Goal: Transaction & Acquisition: Obtain resource

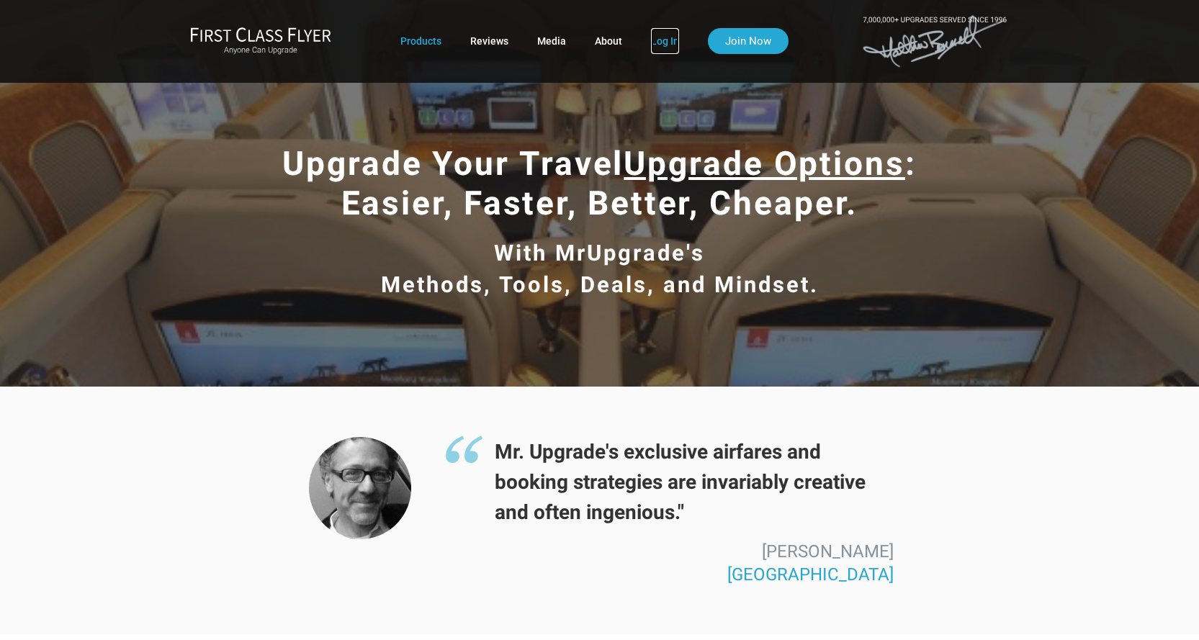
click at [674, 45] on link "Log In" at bounding box center [665, 41] width 28 height 26
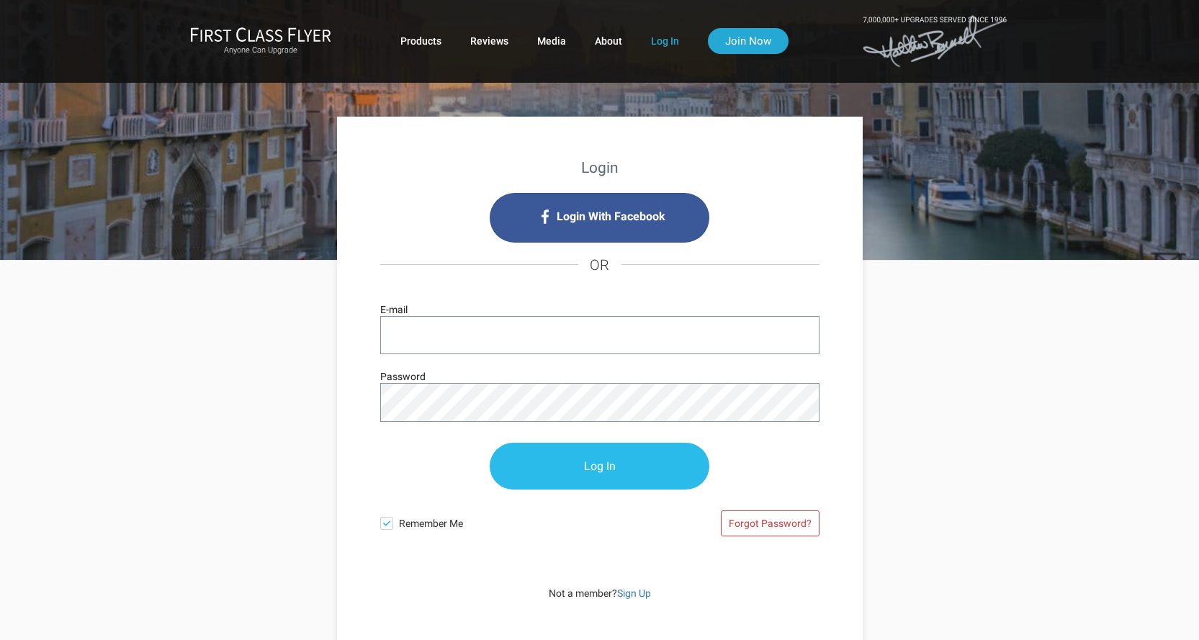
type input "[EMAIL_ADDRESS][DOMAIN_NAME]"
click at [604, 467] on input "Log In" at bounding box center [600, 467] width 220 height 47
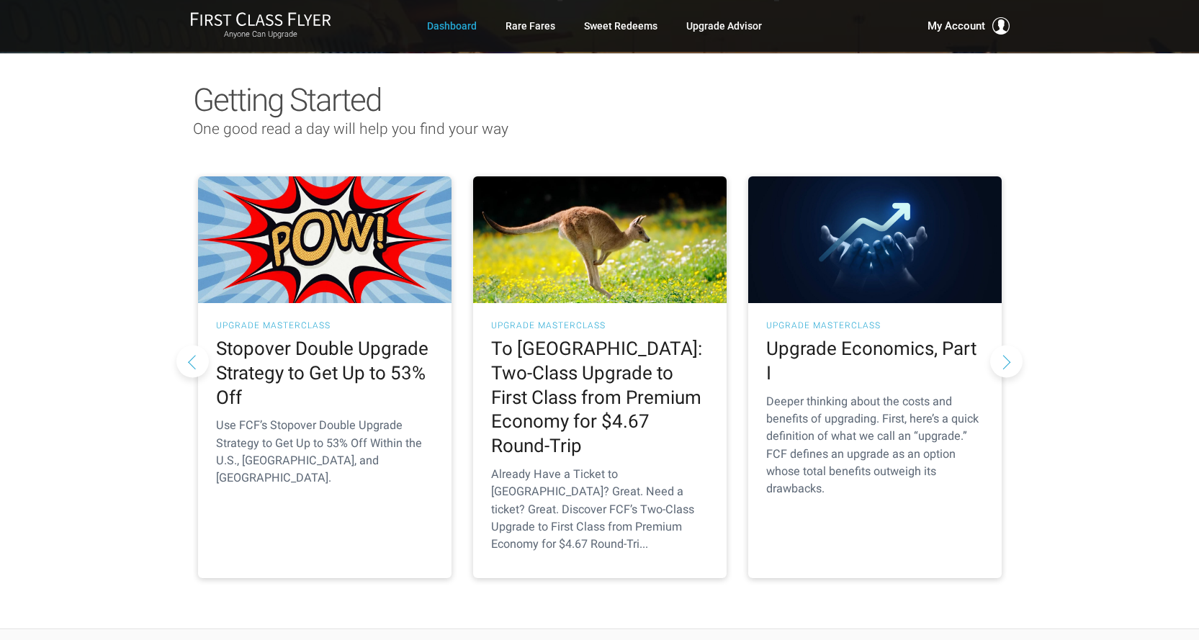
scroll to position [72, 0]
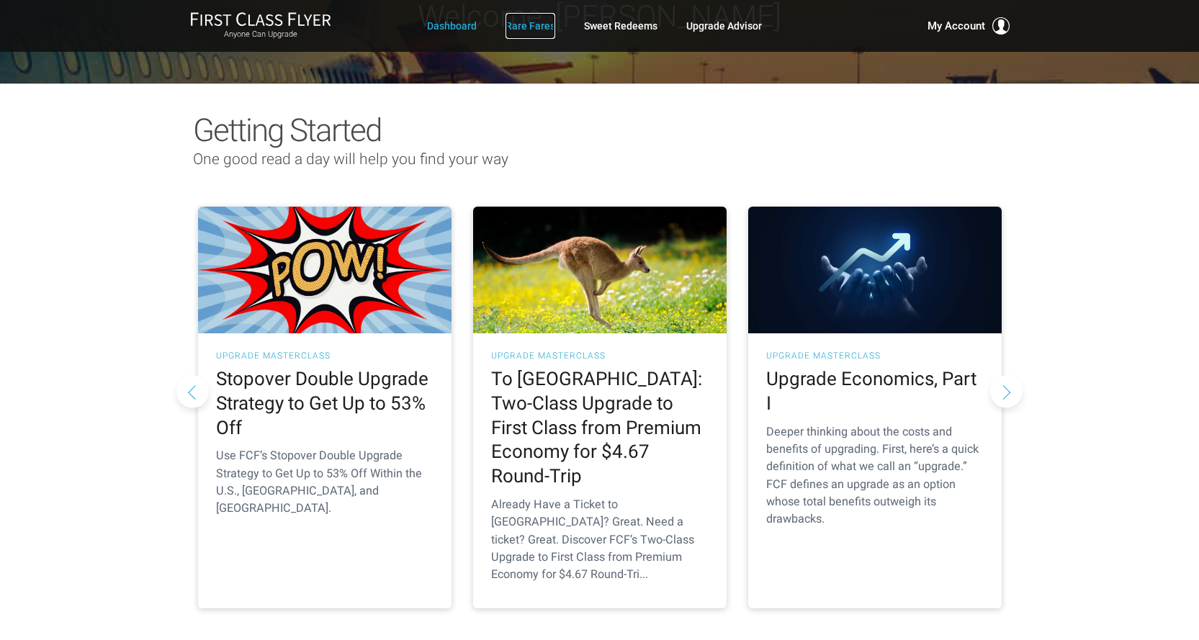
click at [522, 31] on link "Rare Fares" at bounding box center [531, 26] width 50 height 26
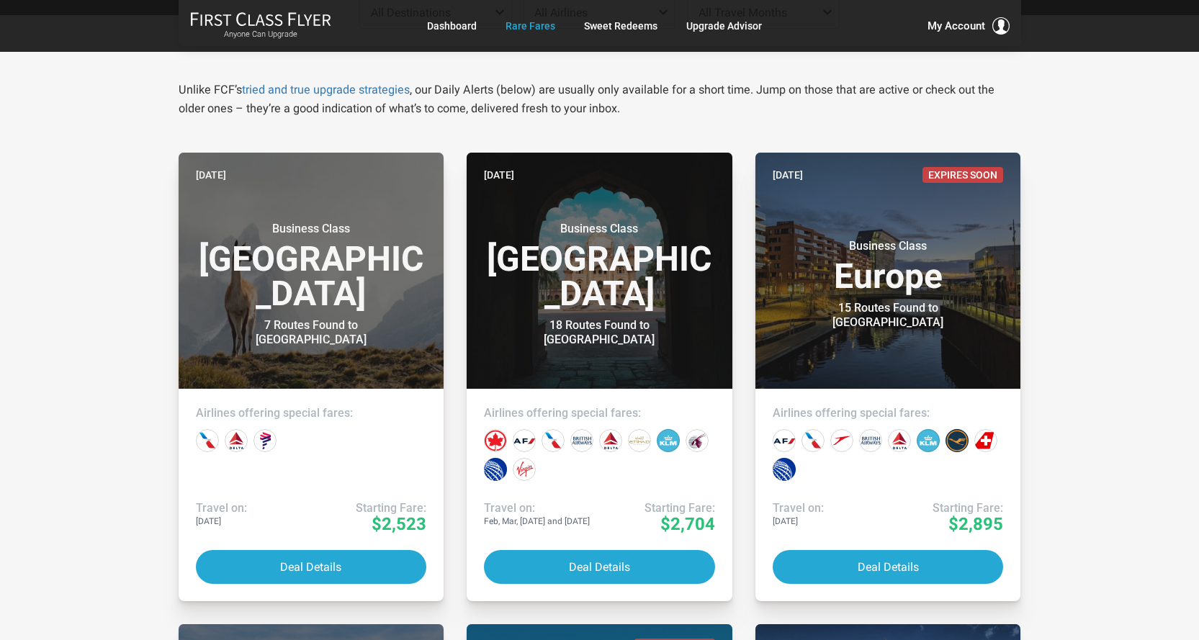
scroll to position [216, 0]
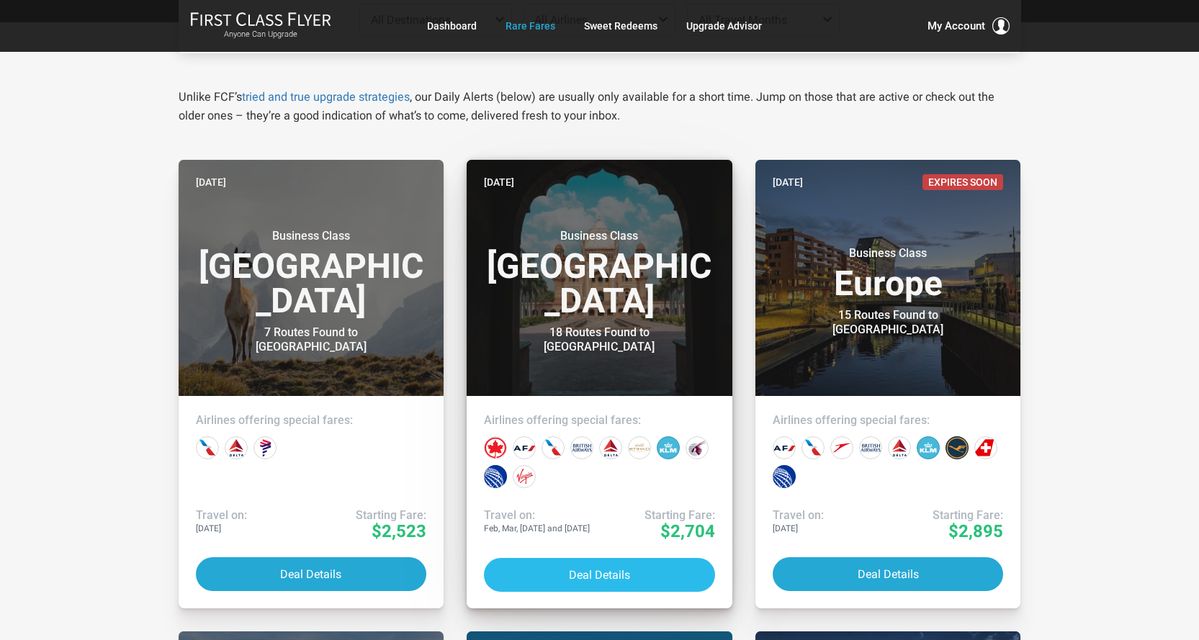
click at [614, 562] on button "Deal Details" at bounding box center [599, 575] width 231 height 34
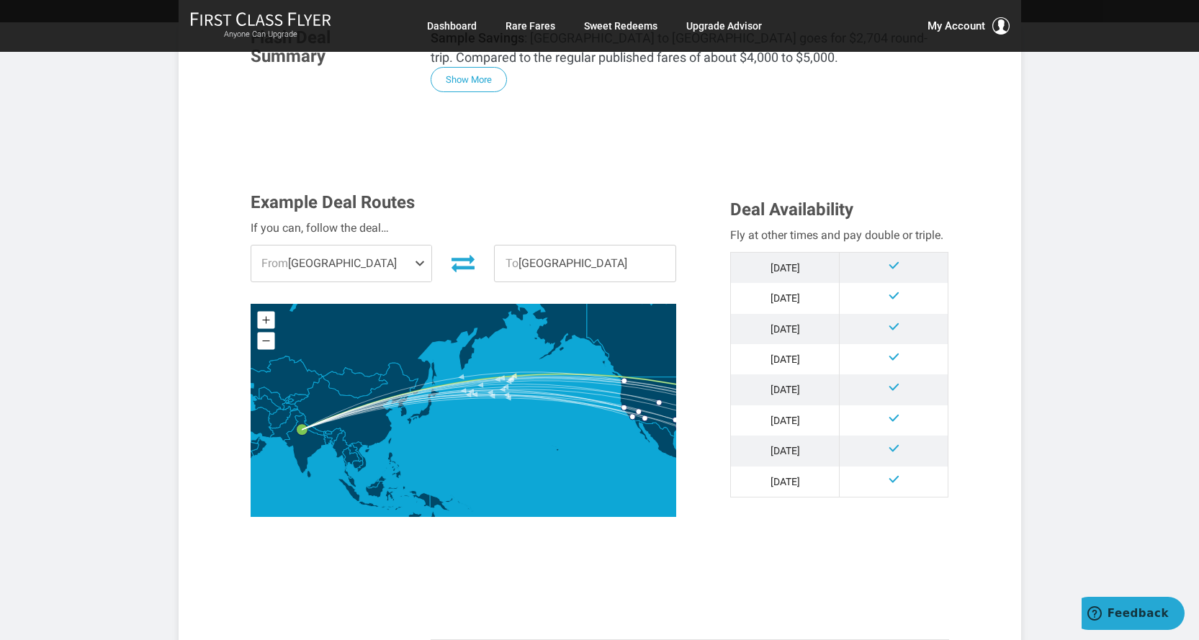
scroll to position [288, 0]
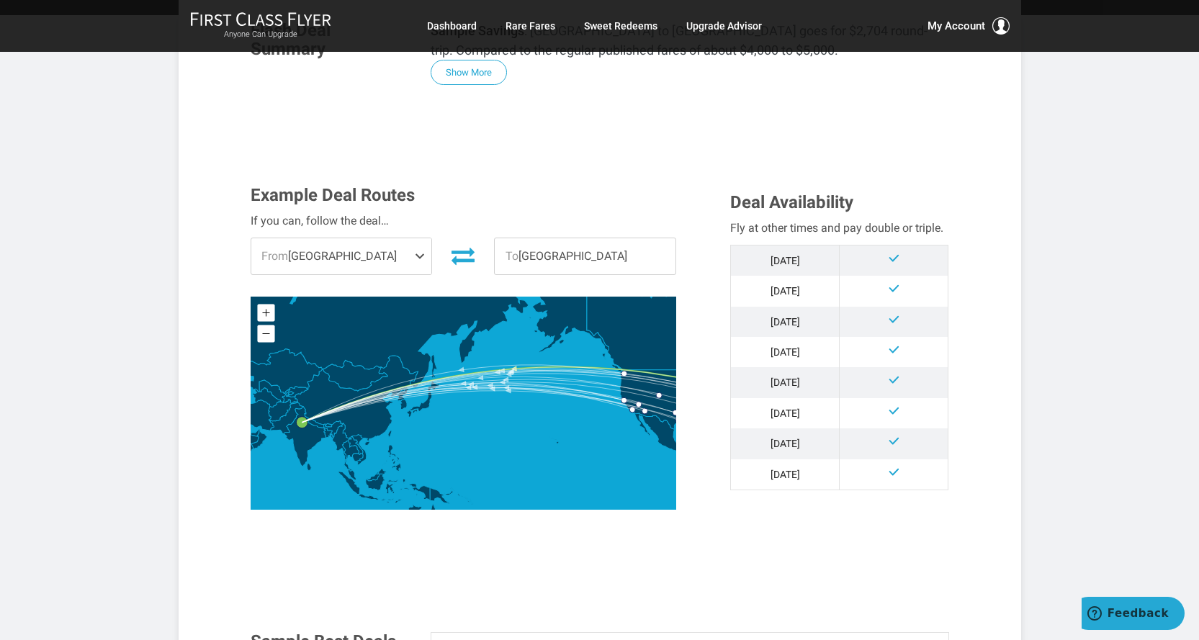
click at [425, 260] on span at bounding box center [422, 256] width 17 height 36
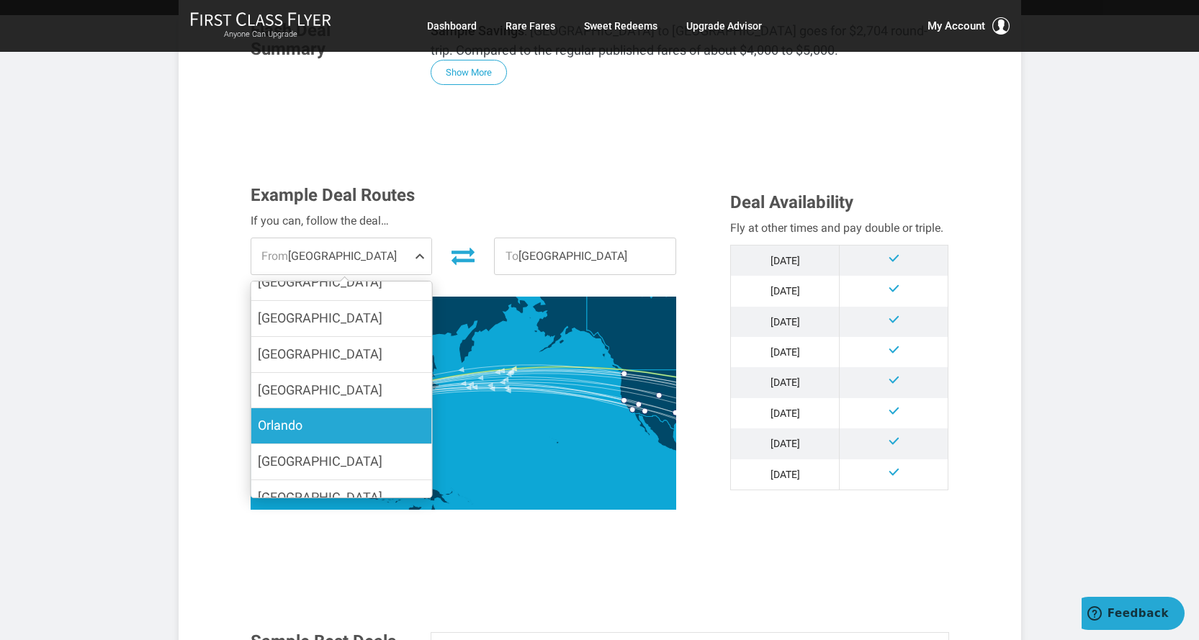
click at [336, 408] on label "Orlando" at bounding box center [341, 425] width 181 height 35
click at [0, 0] on input "Orlando" at bounding box center [0, 0] width 0 height 0
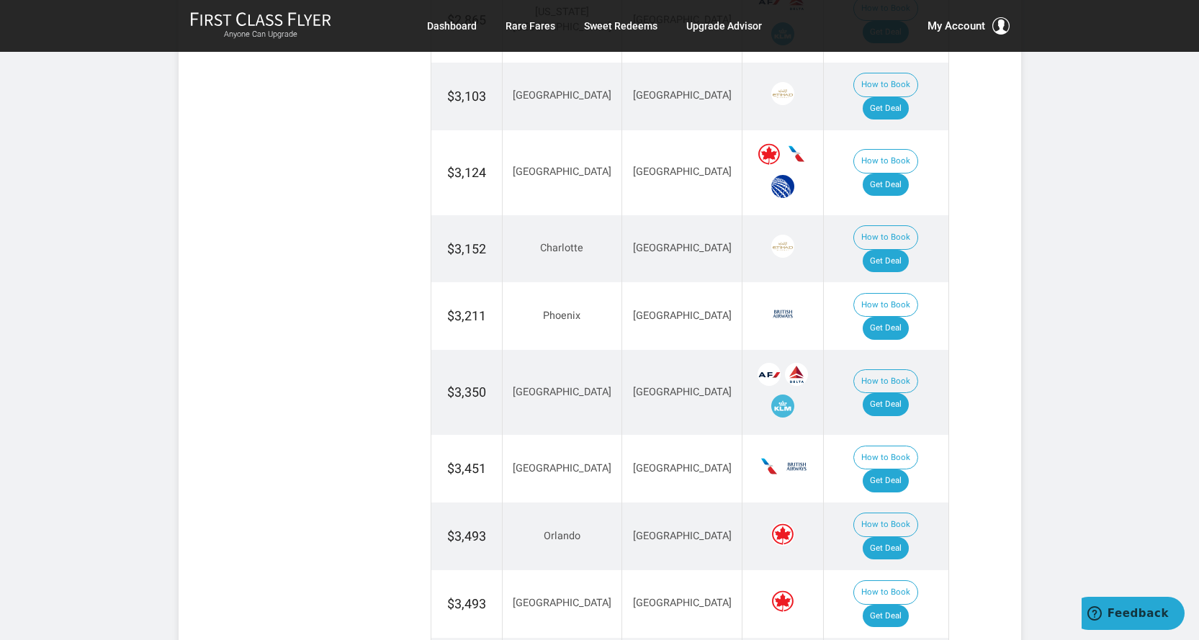
scroll to position [1152, 0]
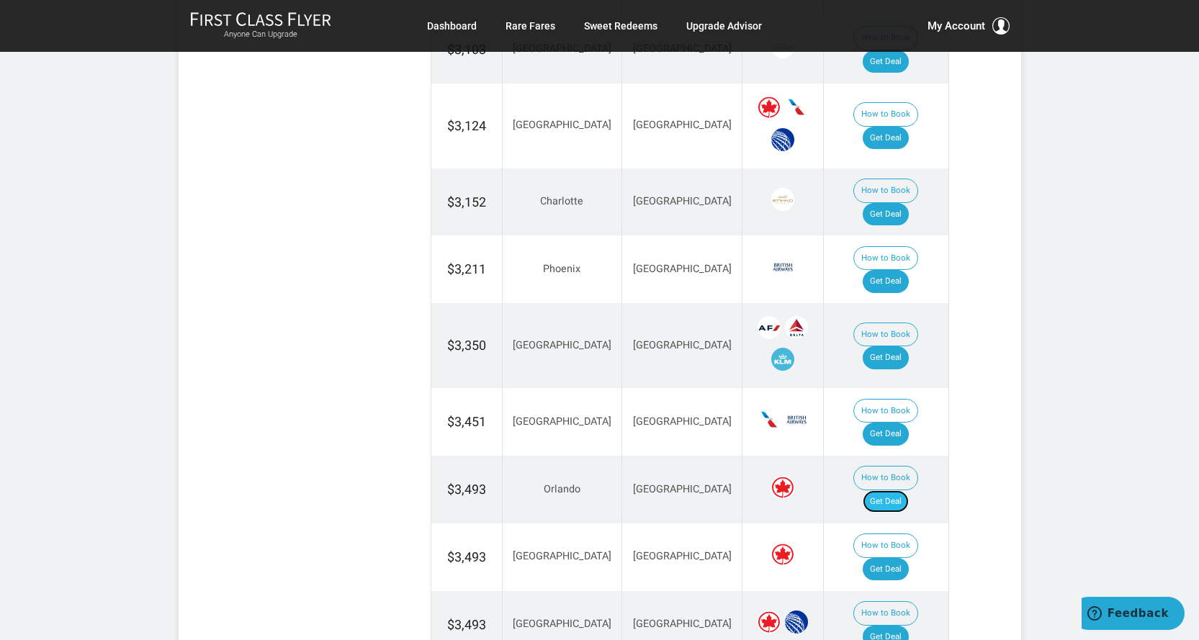
click at [897, 490] on link "Get Deal" at bounding box center [886, 501] width 46 height 23
